Goal: Task Accomplishment & Management: Use online tool/utility

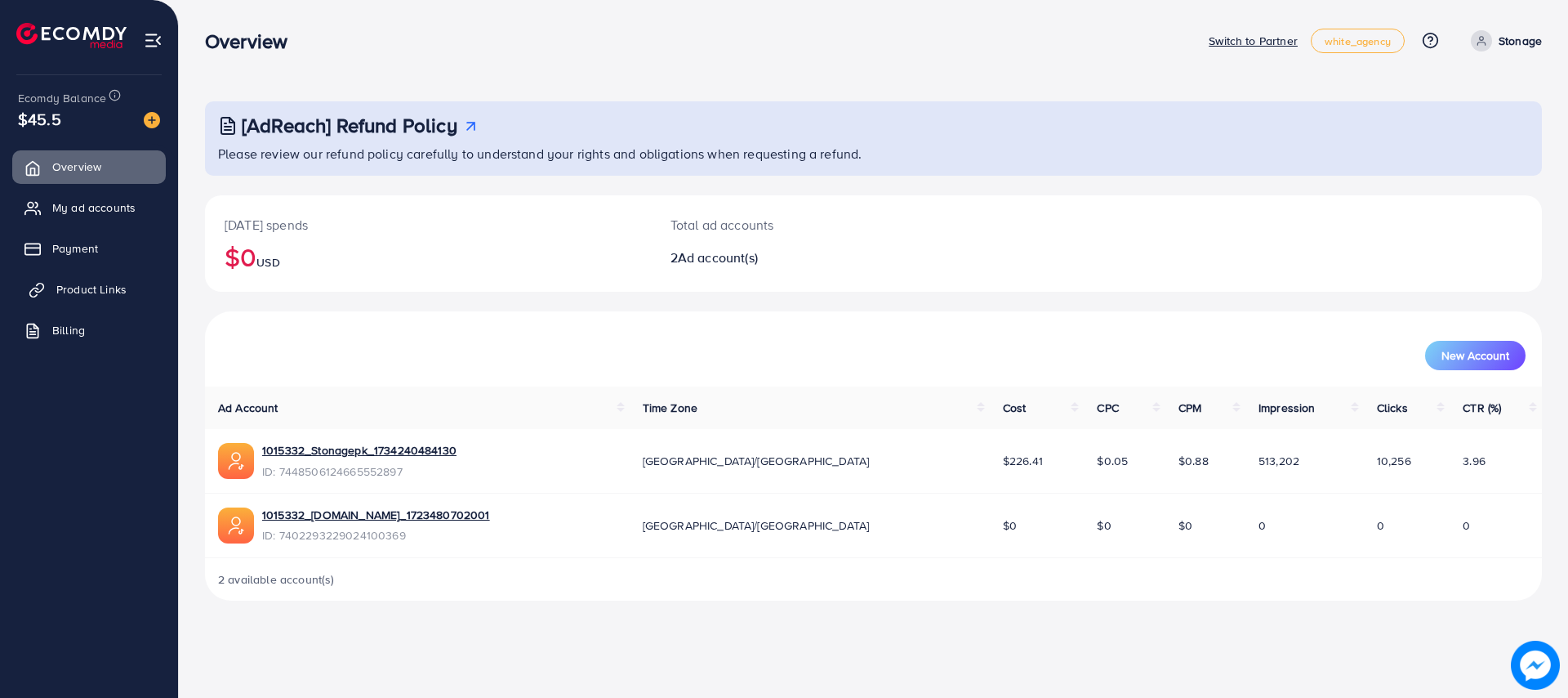
click at [93, 285] on span "Product Links" at bounding box center [92, 289] width 70 height 17
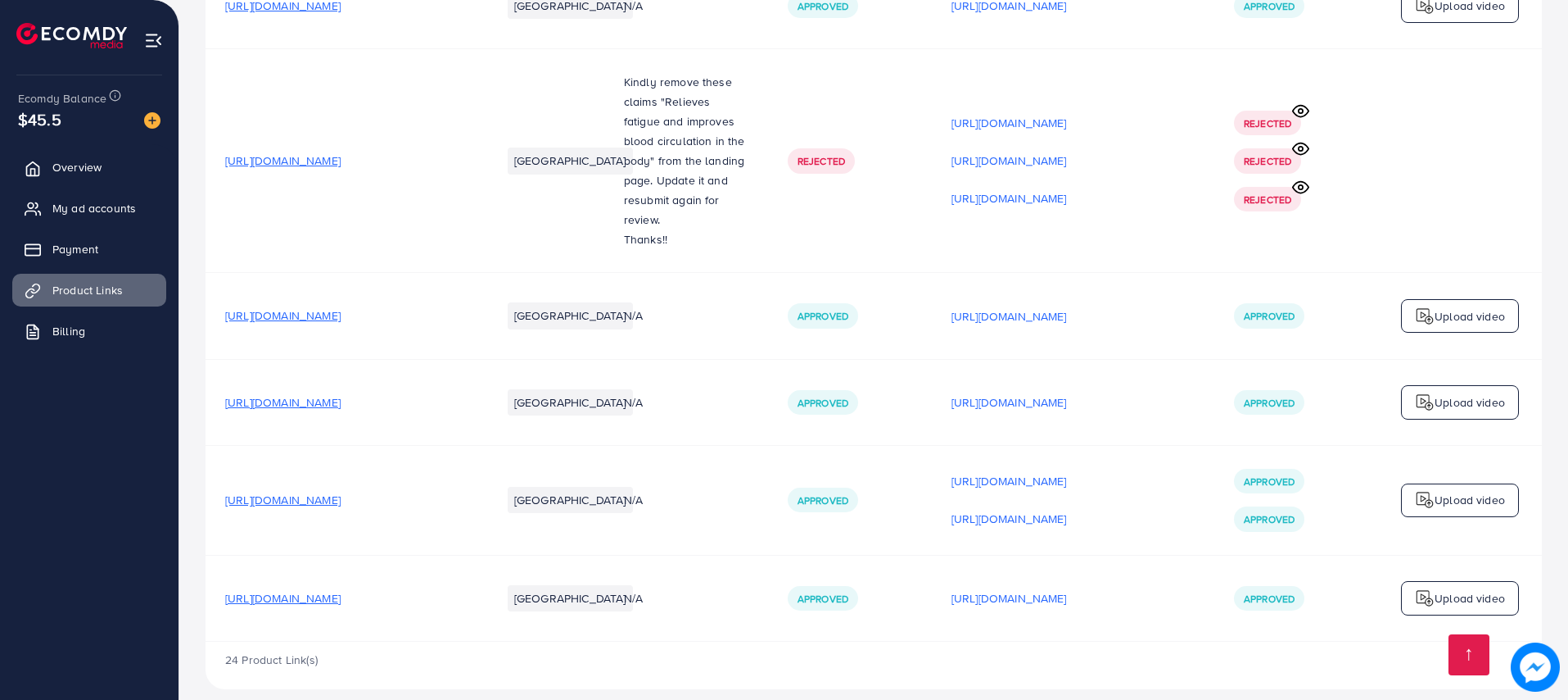
scroll to position [2451, 0]
click at [341, 490] on span "[URL][DOMAIN_NAME]" at bounding box center [283, 498] width 115 height 17
click at [1067, 470] on p "[URL][DOMAIN_NAME]" at bounding box center [1009, 480] width 115 height 20
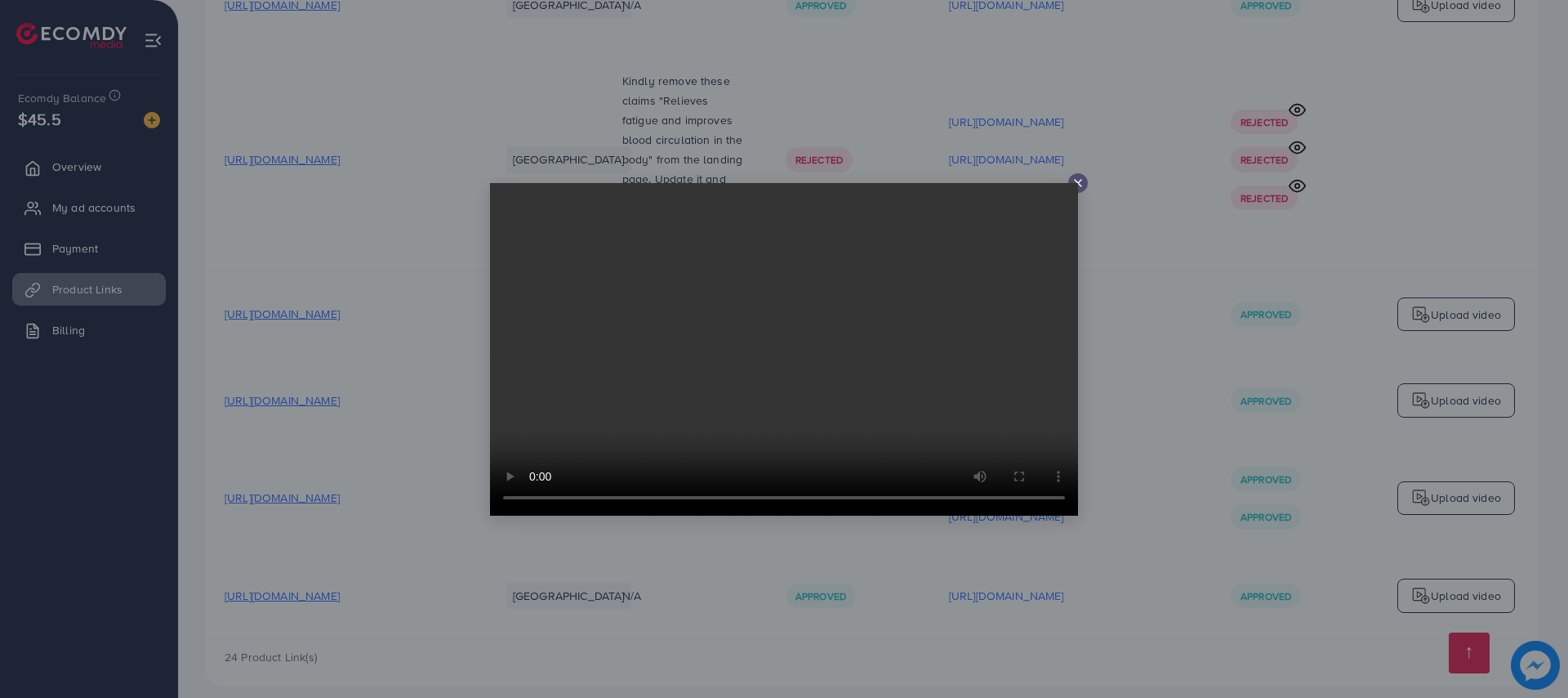
click at [1079, 185] on icon at bounding box center [1077, 183] width 13 height 13
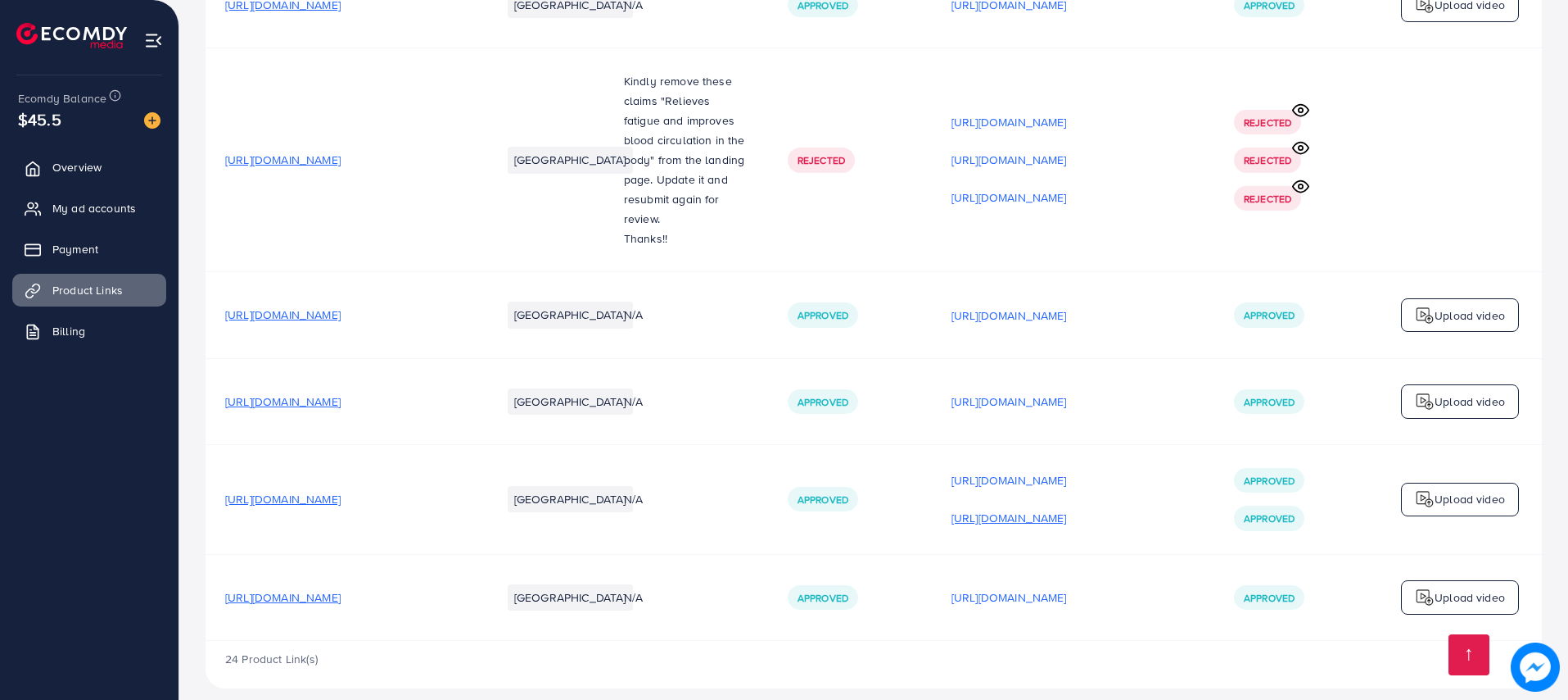
click at [1067, 508] on p "[URL][DOMAIN_NAME]" at bounding box center [1009, 518] width 115 height 20
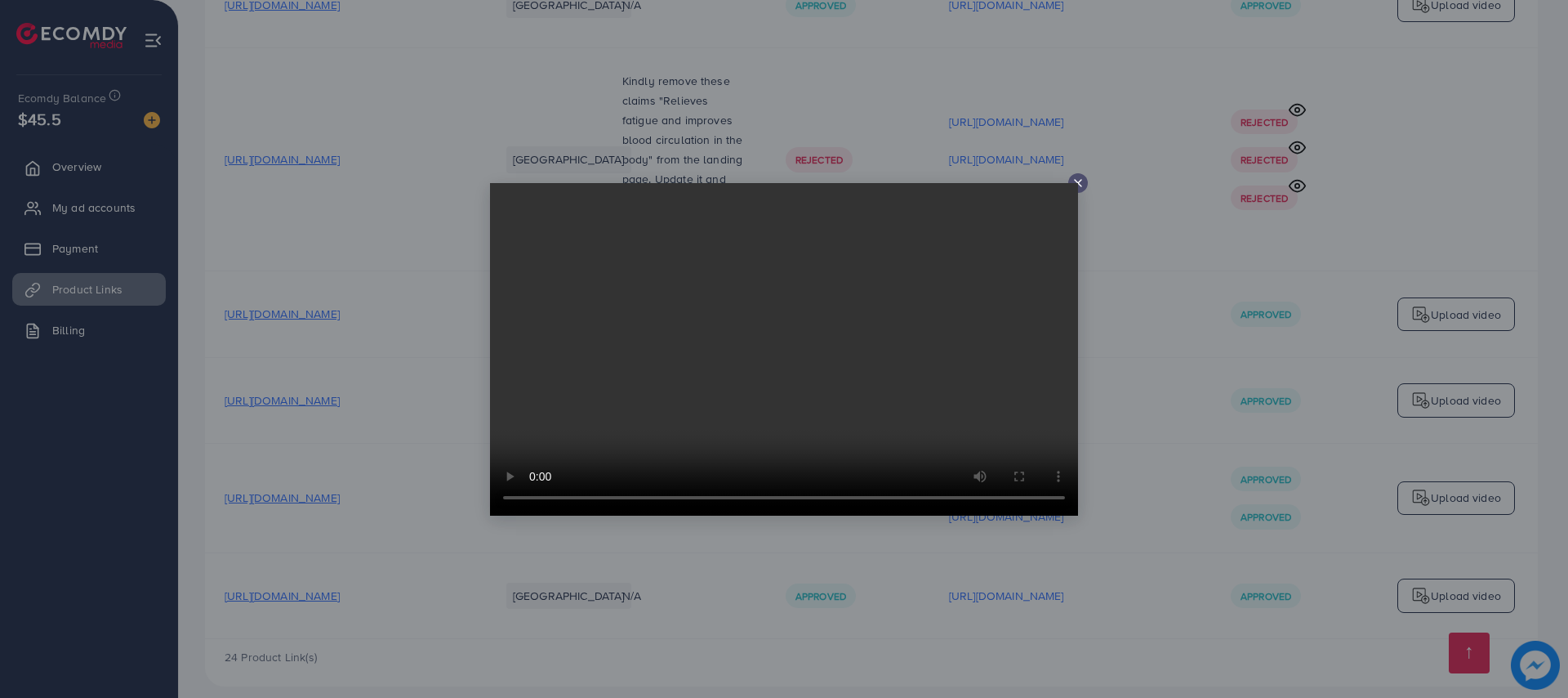
click at [1080, 183] on icon at bounding box center [1077, 183] width 13 height 13
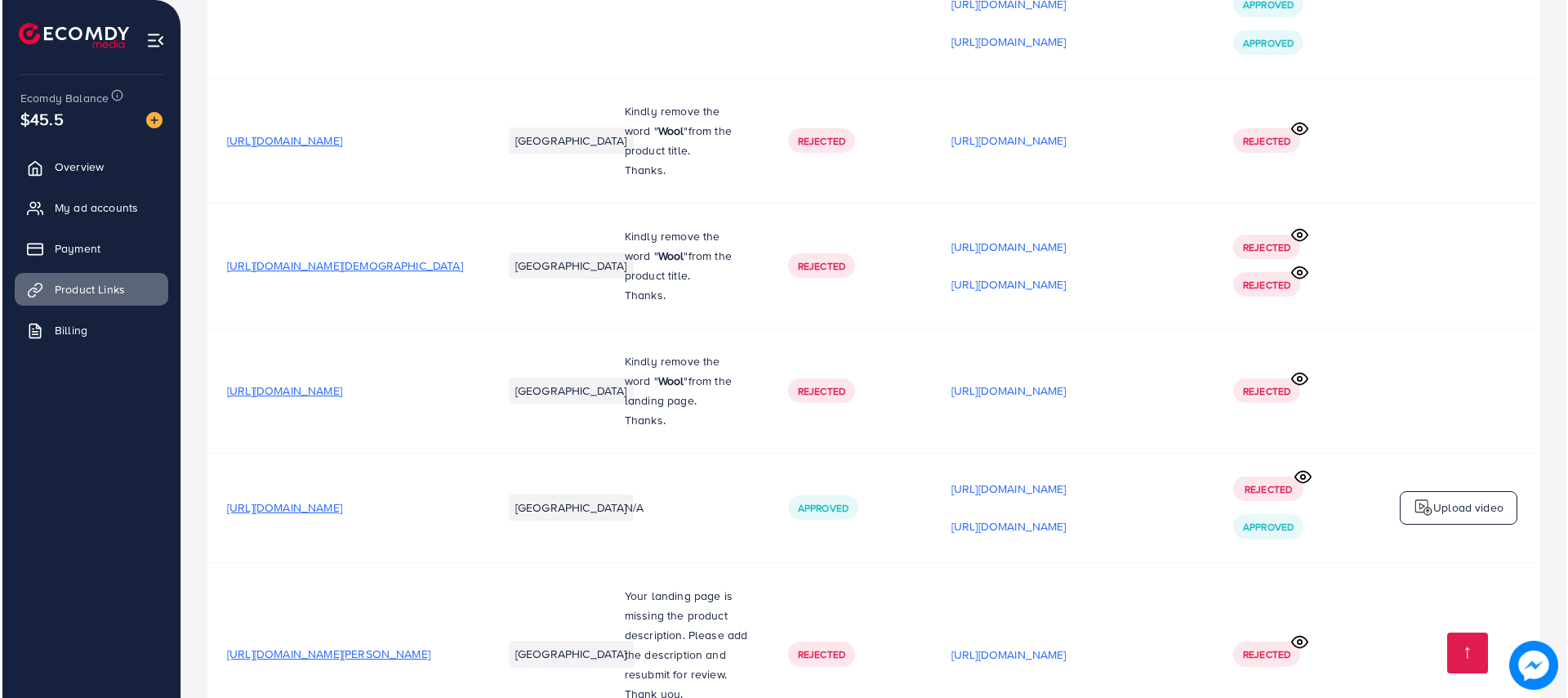
scroll to position [0, 0]
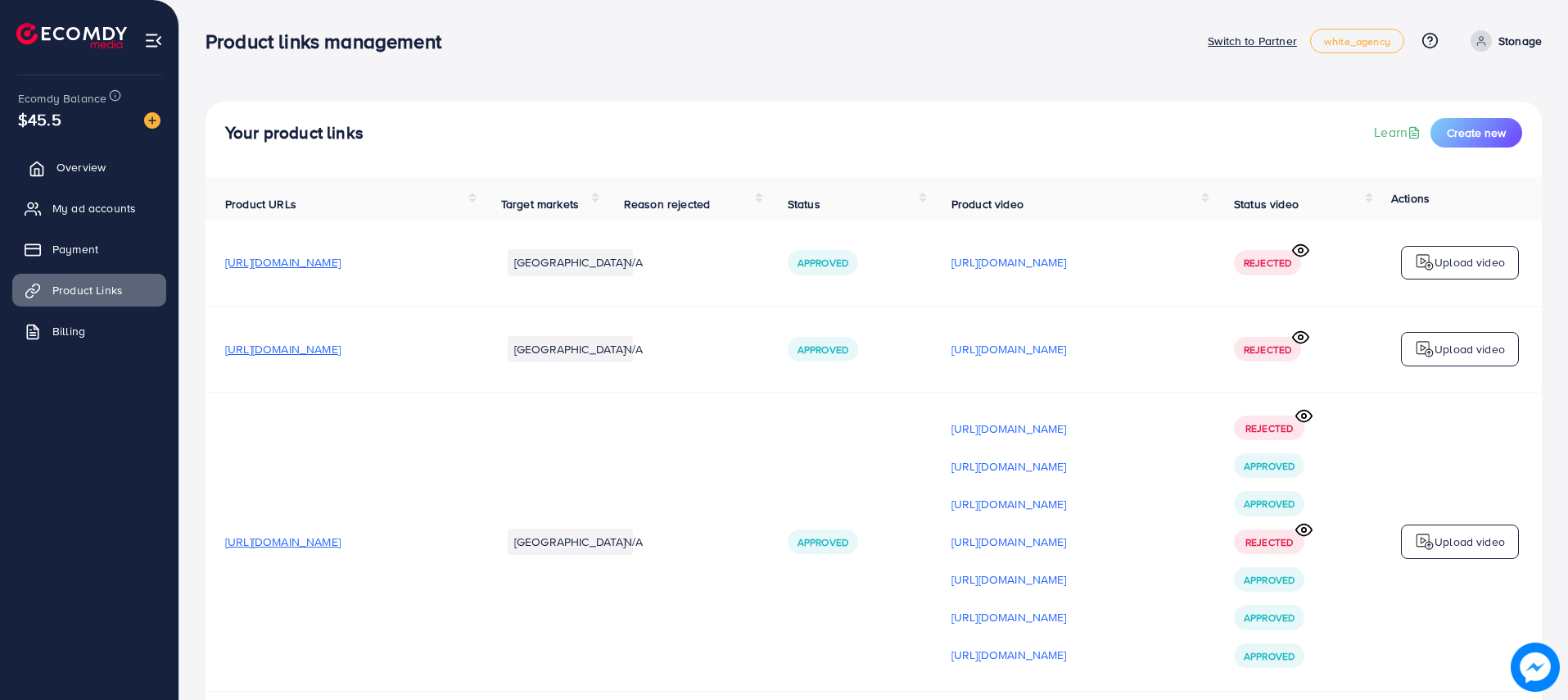
click at [92, 169] on span "Overview" at bounding box center [81, 166] width 49 height 17
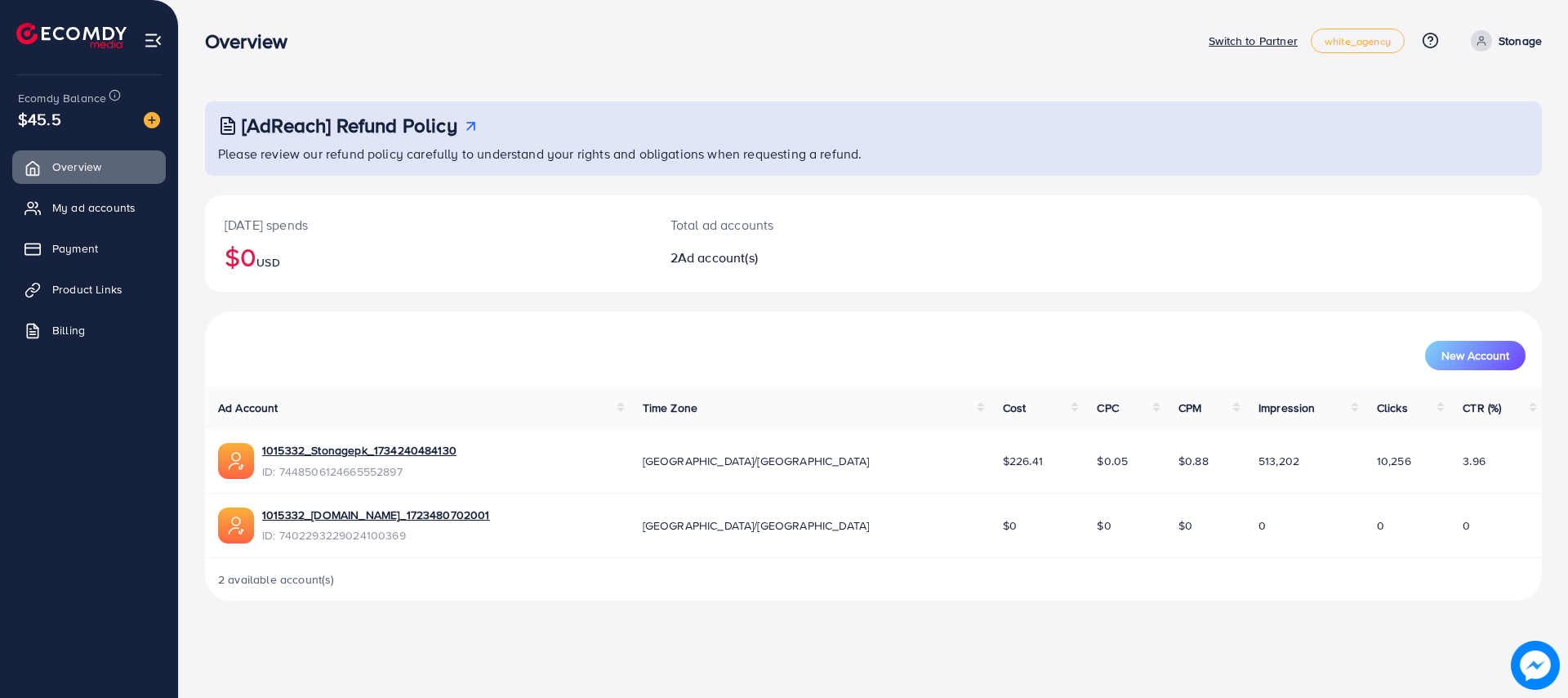
click at [422, 438] on td "1015332_Stonagepk_1734240484130 ID: 7448506124665552897" at bounding box center [417, 460] width 424 height 63
click at [422, 448] on link "1015332_Stonagepk_1734240484130" at bounding box center [359, 450] width 194 height 17
